Goal: Task Accomplishment & Management: Manage account settings

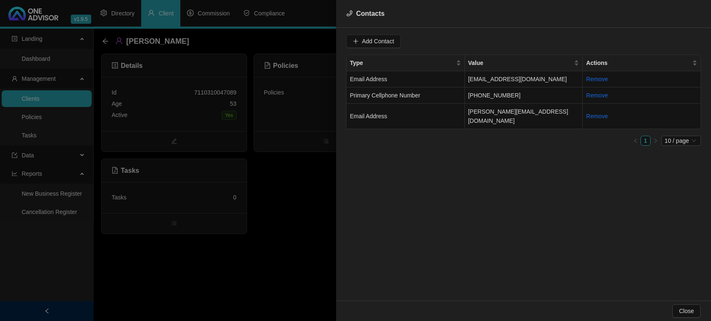
click at [271, 193] on div at bounding box center [355, 160] width 711 height 321
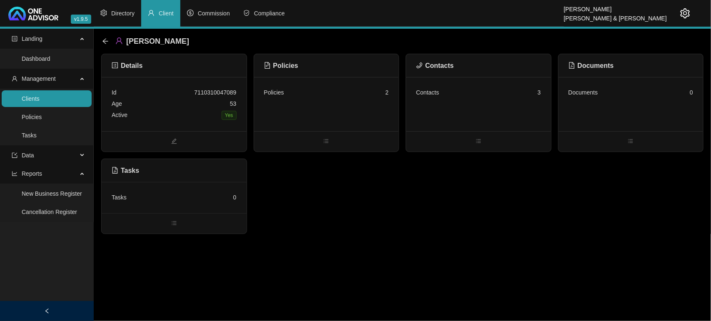
click at [40, 100] on link "Clients" at bounding box center [31, 98] width 18 height 7
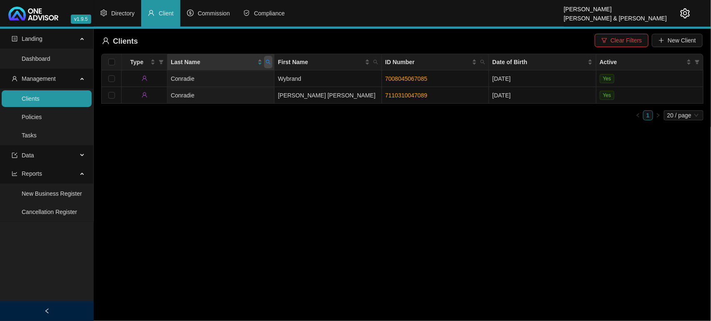
click at [272, 62] on span at bounding box center [268, 62] width 8 height 12
type input "CLEND"
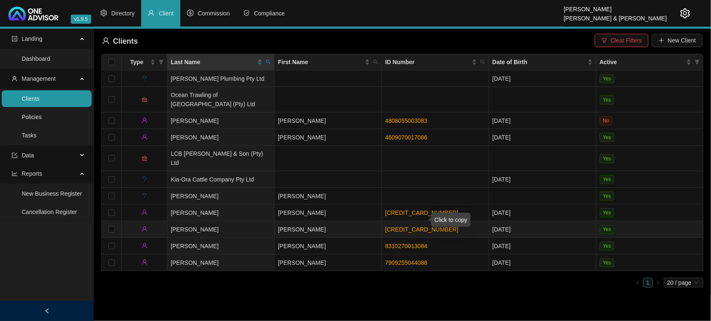
click at [405, 226] on link "[CREDIT_CARD_NUMBER]" at bounding box center [421, 229] width 73 height 7
click at [238, 221] on td "[PERSON_NAME]" at bounding box center [220, 229] width 107 height 17
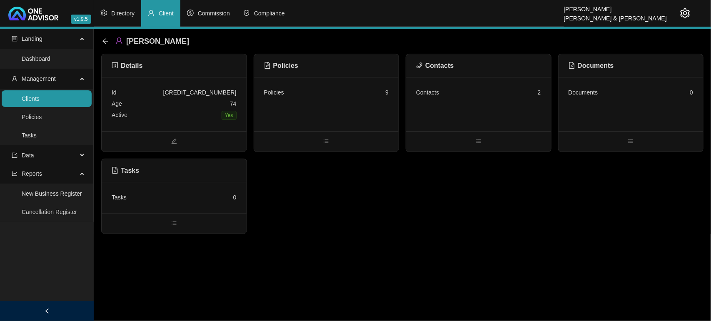
click at [157, 99] on div "Age [DEMOGRAPHIC_DATA]" at bounding box center [174, 103] width 125 height 11
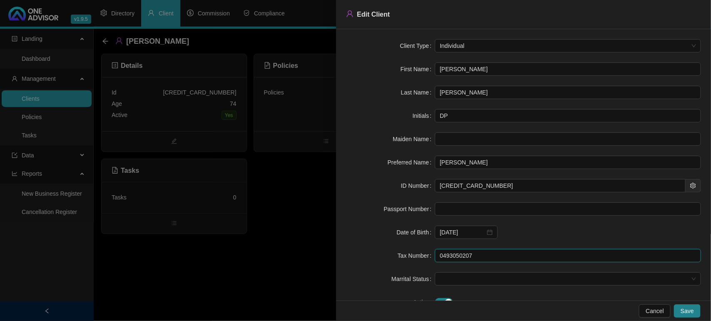
drag, startPoint x: 502, startPoint y: 259, endPoint x: 250, endPoint y: 240, distance: 252.8
click at [357, 245] on form "Client Type Individual First Name [PERSON_NAME] Last Name [PERSON_NAME] Initial…" at bounding box center [523, 174] width 355 height 270
click at [282, 234] on div at bounding box center [355, 160] width 711 height 321
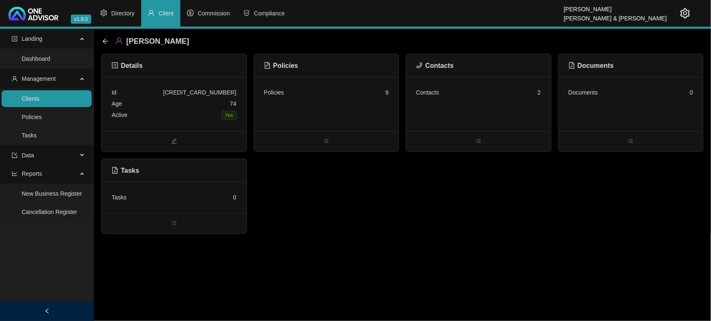
click at [480, 96] on div "Contacts 2" at bounding box center [478, 92] width 125 height 11
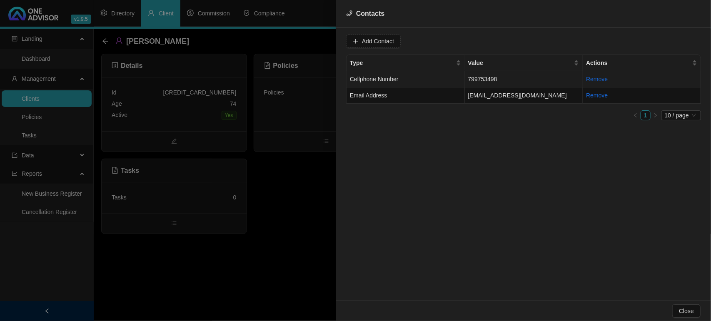
click at [481, 78] on td "799753498" at bounding box center [524, 79] width 118 height 16
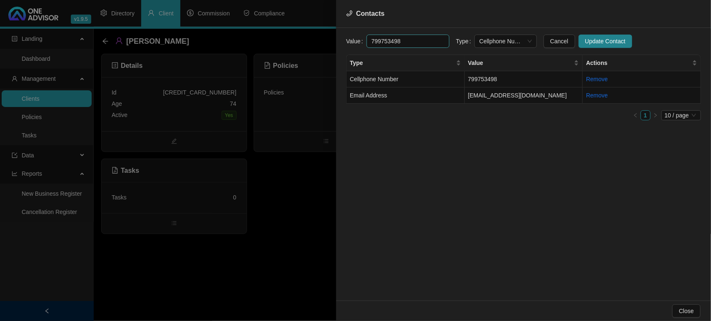
click at [372, 44] on input "799753498" at bounding box center [408, 41] width 83 height 13
drag, startPoint x: 407, startPoint y: 37, endPoint x: 330, endPoint y: 38, distance: 77.1
click at [330, 38] on div "Contacts Value [PHONE_NUMBER] Type Cellphone Number Cancel Update Contact Type …" at bounding box center [355, 160] width 711 height 321
type input "0799753498"
click at [585, 45] on span "Update Contact" at bounding box center [605, 41] width 40 height 9
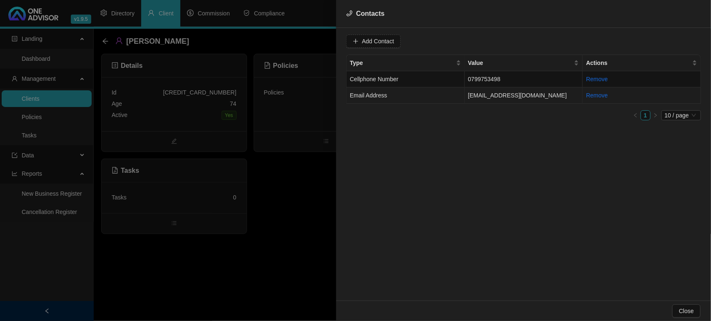
click at [416, 100] on td "Email Address" at bounding box center [406, 95] width 118 height 16
drag, startPoint x: 440, startPoint y: 45, endPoint x: 296, endPoint y: 40, distance: 144.2
click at [296, 40] on div "Contacts Value [EMAIL_ADDRESS][DOMAIN_NAME] Type Email Address Cancel Update Co…" at bounding box center [355, 160] width 711 height 321
drag, startPoint x: 315, startPoint y: 200, endPoint x: 296, endPoint y: 190, distance: 20.9
click at [315, 200] on div at bounding box center [355, 160] width 711 height 321
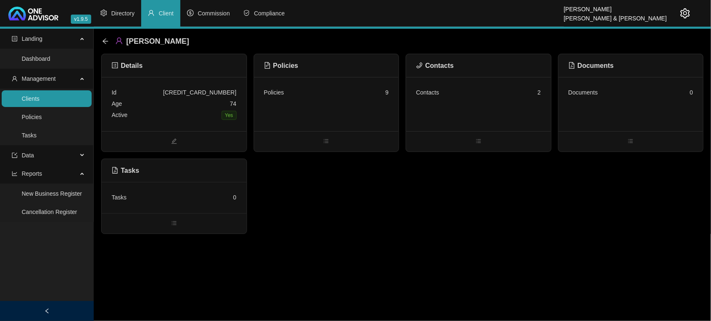
click at [202, 102] on div "Age [DEMOGRAPHIC_DATA]" at bounding box center [174, 103] width 125 height 11
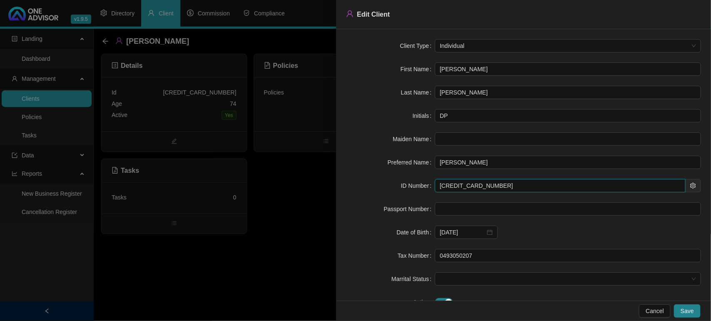
drag, startPoint x: 483, startPoint y: 186, endPoint x: 317, endPoint y: 178, distance: 166.8
click at [317, 178] on div "Edit Client Client Type Individual First Name [PERSON_NAME] Last Name [PERSON_N…" at bounding box center [355, 160] width 711 height 321
click at [262, 252] on div at bounding box center [355, 160] width 711 height 321
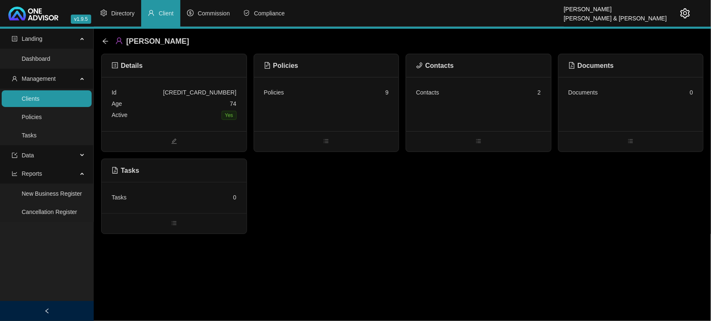
click at [482, 96] on div "Contacts 2" at bounding box center [478, 92] width 125 height 11
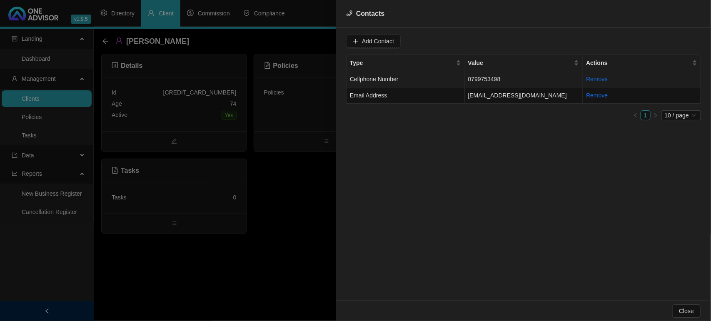
click at [444, 77] on td "Cellphone Number" at bounding box center [406, 79] width 118 height 16
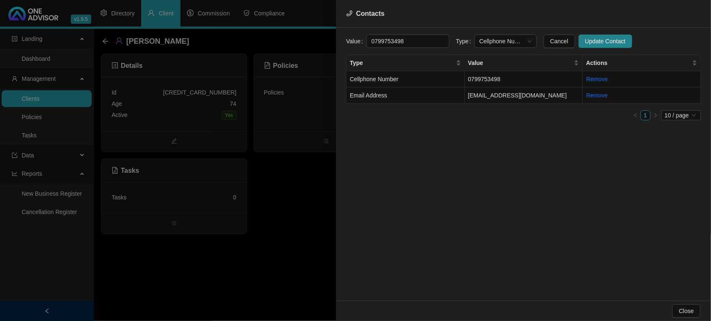
drag, startPoint x: 413, startPoint y: 39, endPoint x: 266, endPoint y: 40, distance: 147.1
click at [266, 40] on div "Contacts Value [PHONE_NUMBER] Type Cellphone Number Cancel Update Contact Type …" at bounding box center [355, 160] width 711 height 321
click at [438, 99] on td "Email Address" at bounding box center [406, 95] width 118 height 16
drag, startPoint x: 437, startPoint y: 40, endPoint x: 330, endPoint y: 42, distance: 106.7
click at [330, 42] on div "Contacts Value [EMAIL_ADDRESS][DOMAIN_NAME] Type Email Address Cancel Update Co…" at bounding box center [355, 160] width 711 height 321
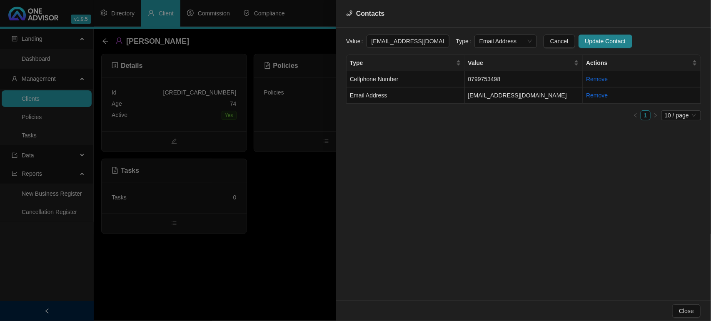
click at [219, 238] on div at bounding box center [355, 160] width 711 height 321
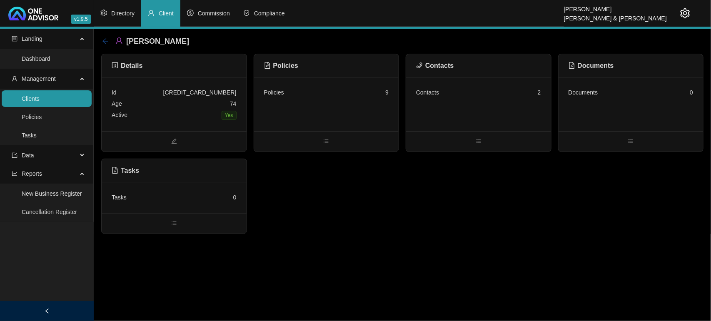
click at [102, 41] on icon "arrow-left" at bounding box center [105, 41] width 7 height 7
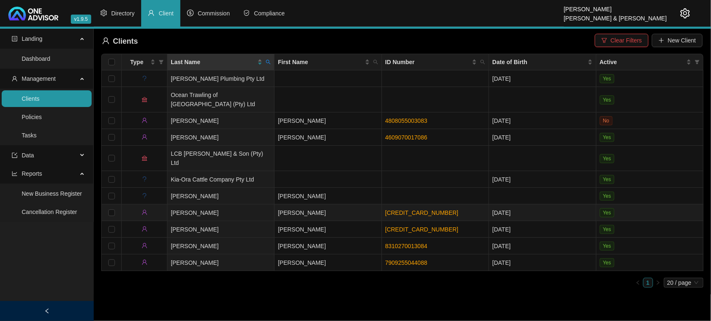
click at [244, 205] on td "[PERSON_NAME]" at bounding box center [220, 213] width 107 height 17
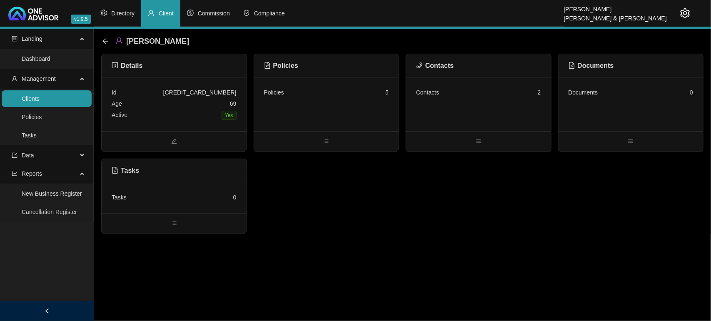
click at [465, 121] on div "Contacts 2" at bounding box center [478, 104] width 145 height 54
